Goal: Task Accomplishment & Management: Manage account settings

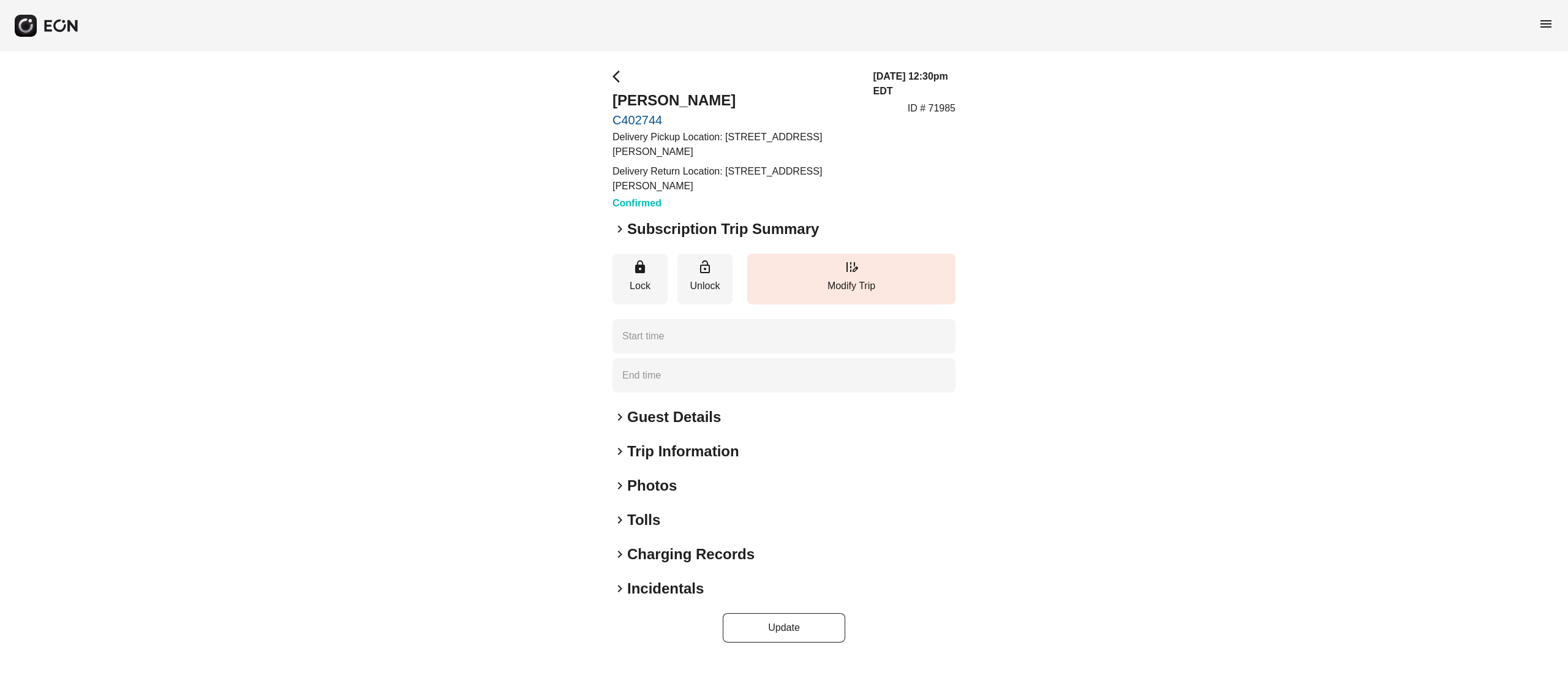
type time "**********"
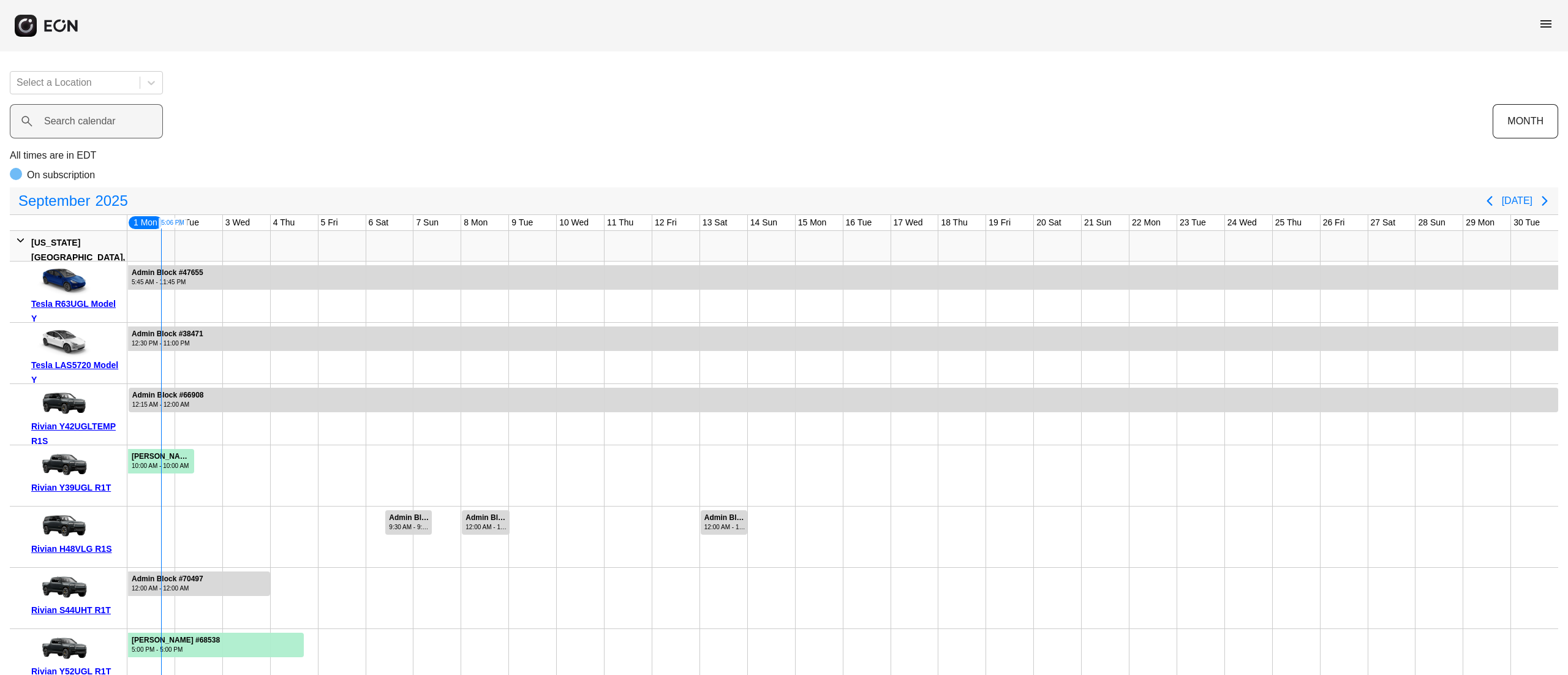
click at [67, 124] on label "Search calendar" at bounding box center [80, 121] width 71 height 15
click at [67, 124] on calendar "Search calendar" at bounding box center [86, 121] width 153 height 34
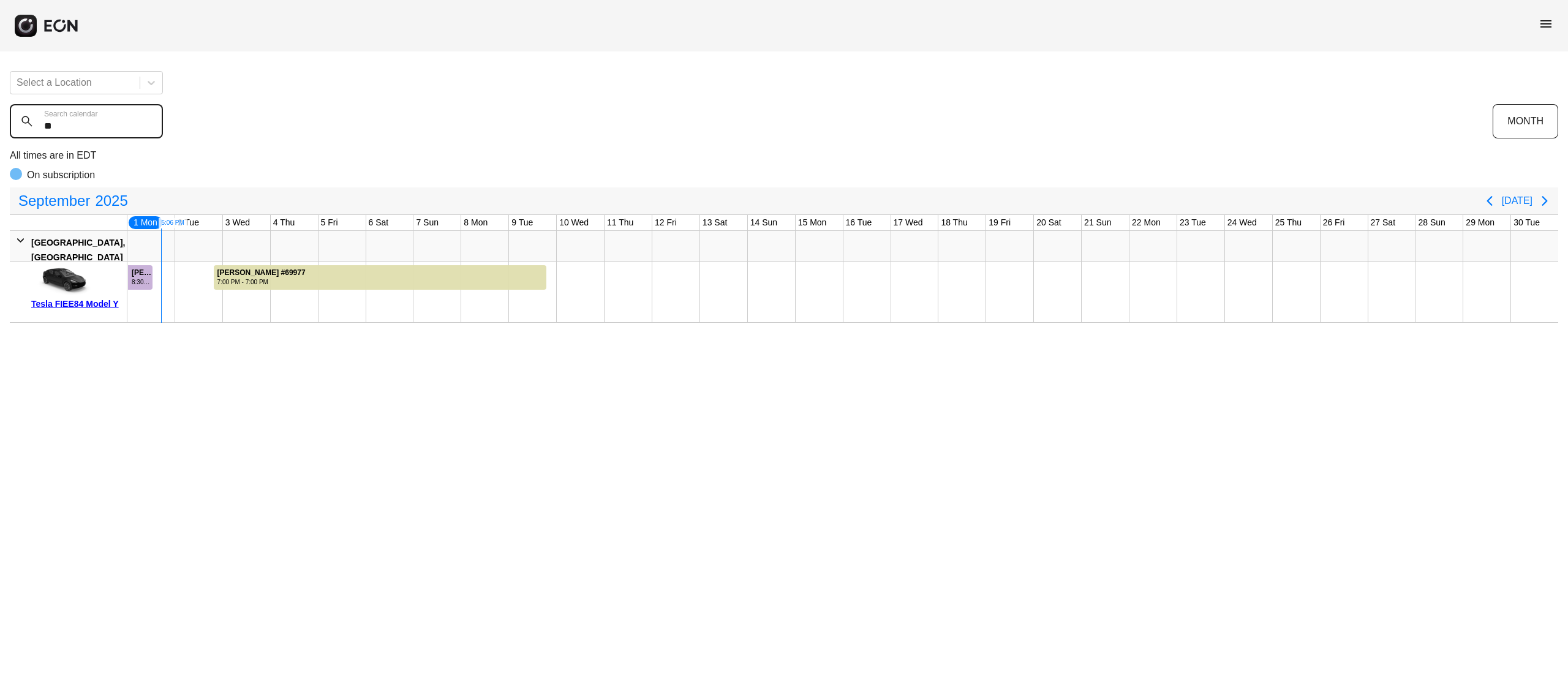
type calendar "*"
